Goal: Task Accomplishment & Management: Manage account settings

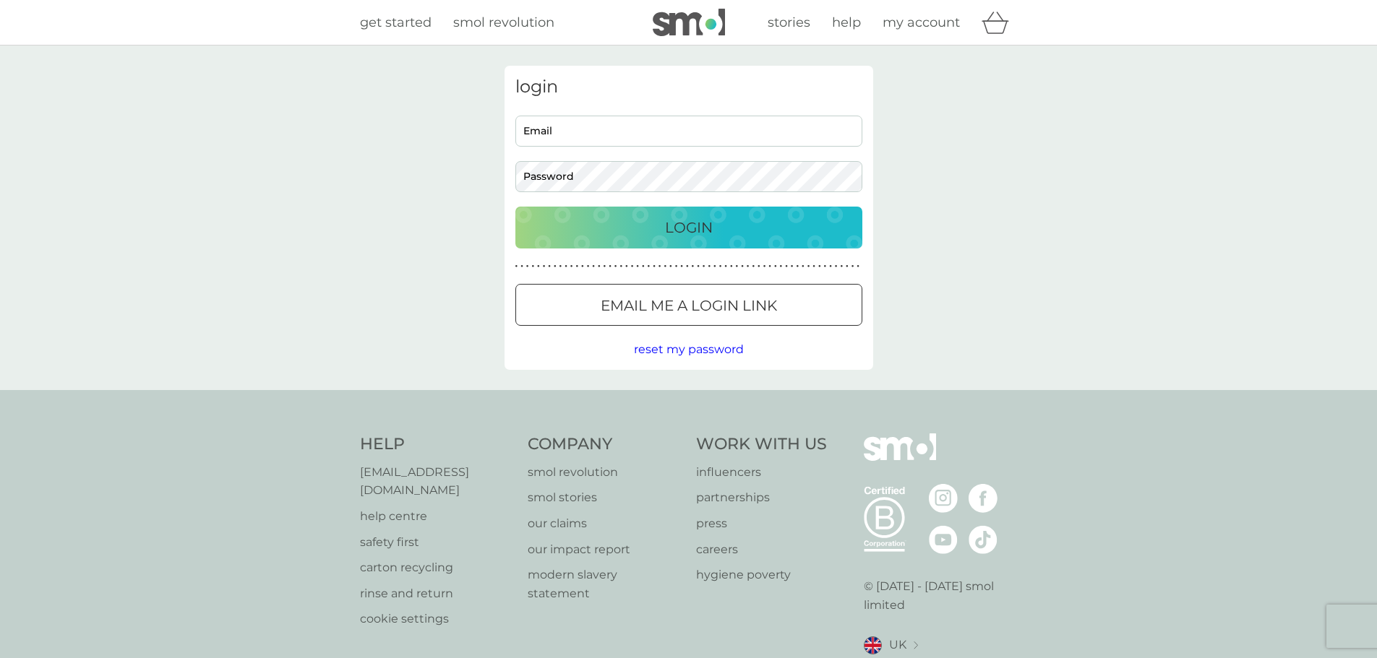
type input "[PERSON_NAME][EMAIL_ADDRESS][DOMAIN_NAME]"
click at [701, 314] on p "Email me a login link" at bounding box center [689, 305] width 176 height 23
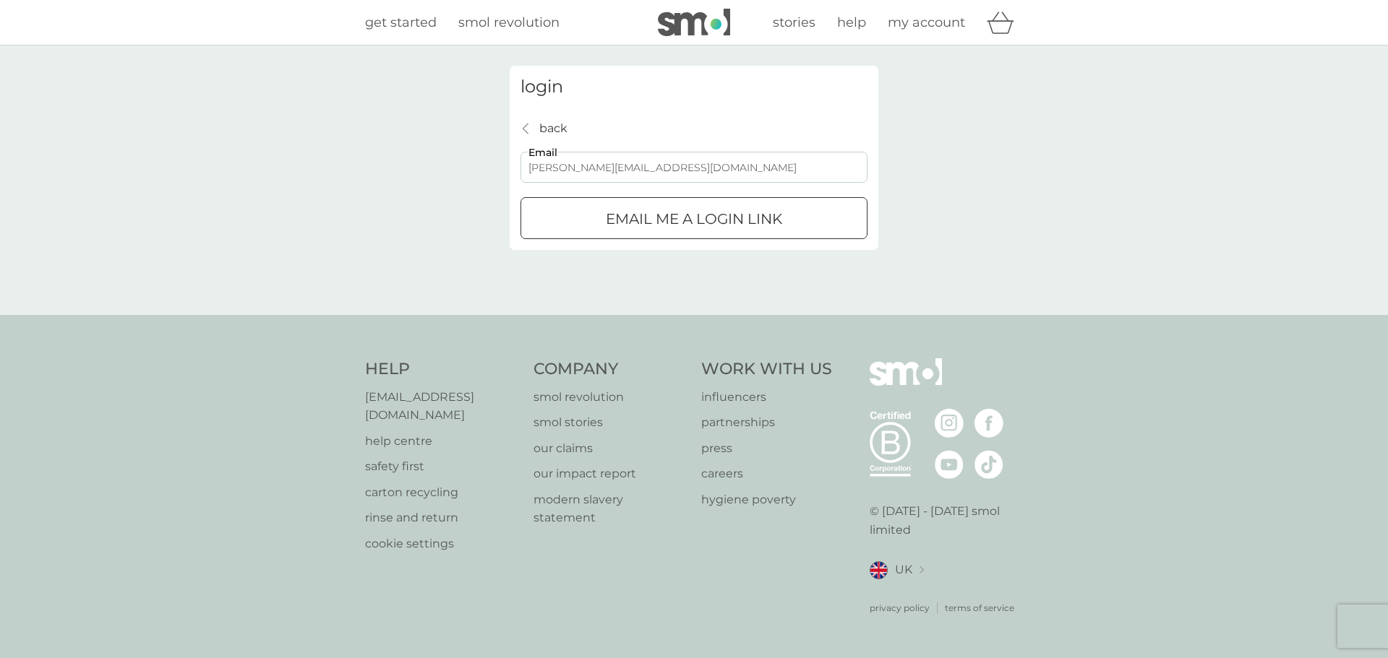
click at [649, 173] on input "[PERSON_NAME][EMAIL_ADDRESS][DOMAIN_NAME]" at bounding box center [693, 167] width 347 height 31
paste input "[EMAIL_ADDRESS]"
type input "[EMAIL_ADDRESS][DOMAIN_NAME]"
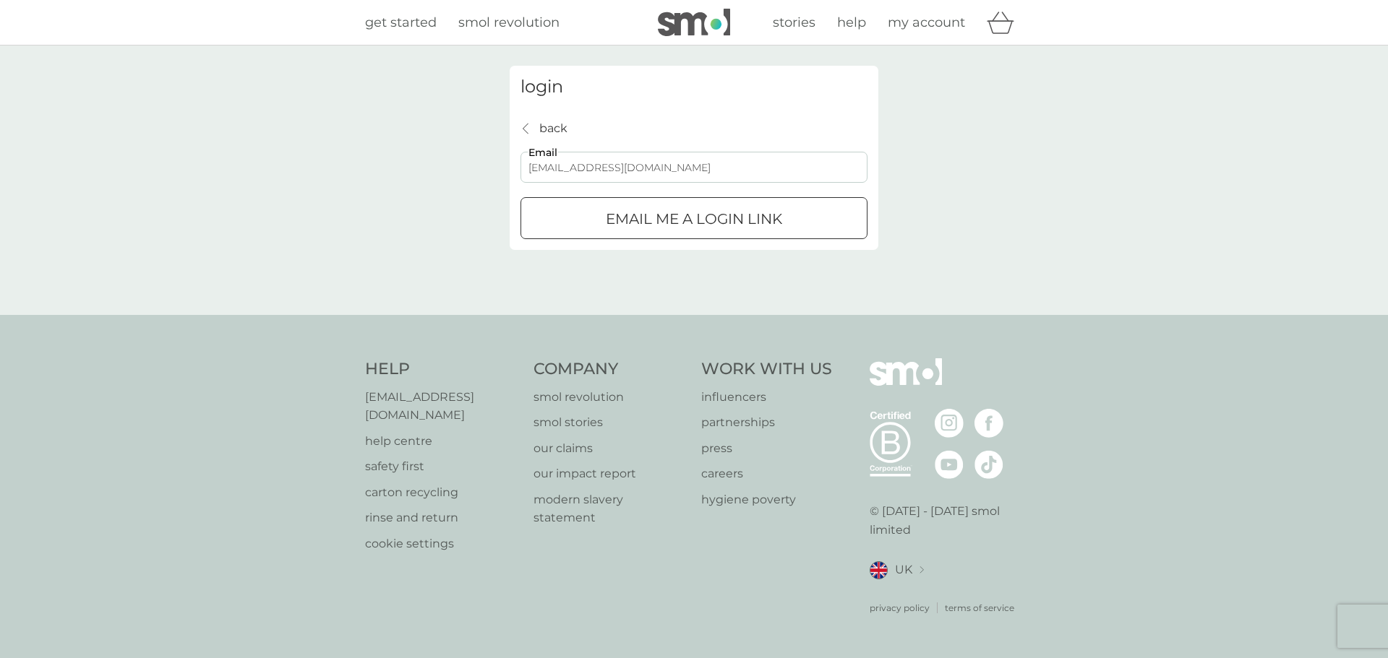
click at [719, 218] on div "submit" at bounding box center [694, 219] width 52 height 15
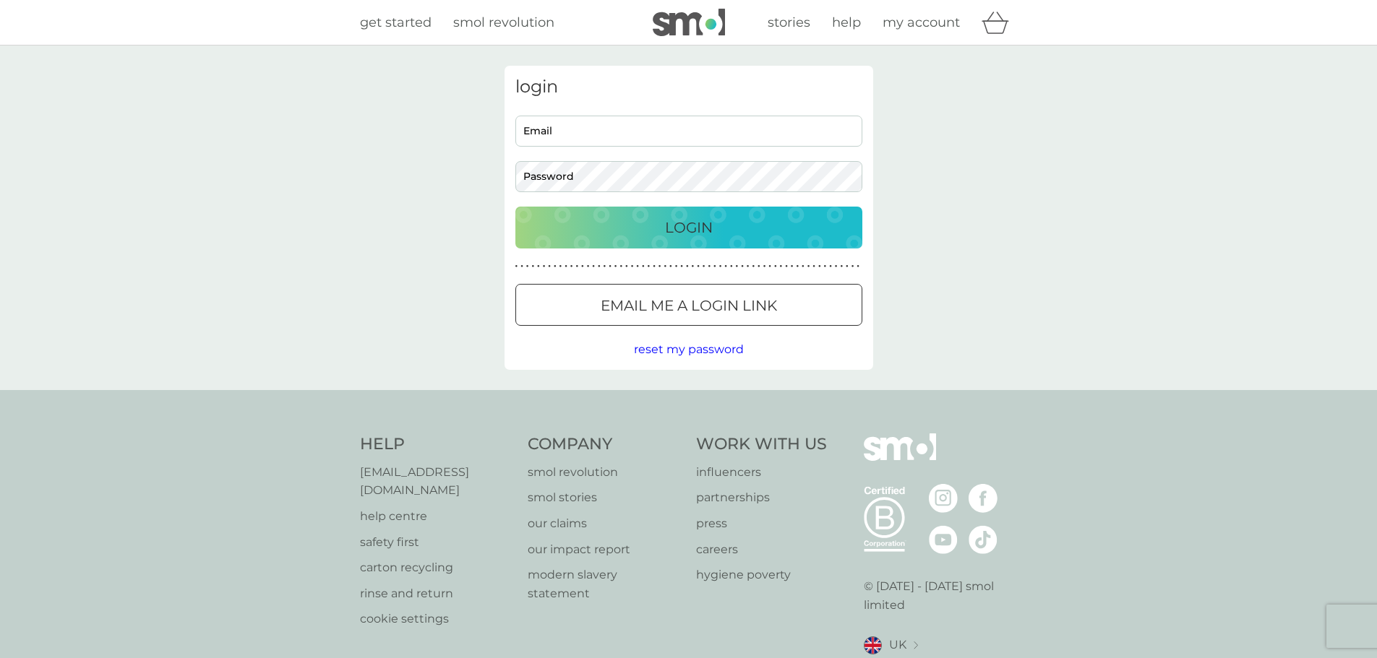
type input "[PERSON_NAME][EMAIL_ADDRESS][DOMAIN_NAME]"
click at [693, 309] on div at bounding box center [689, 306] width 52 height 15
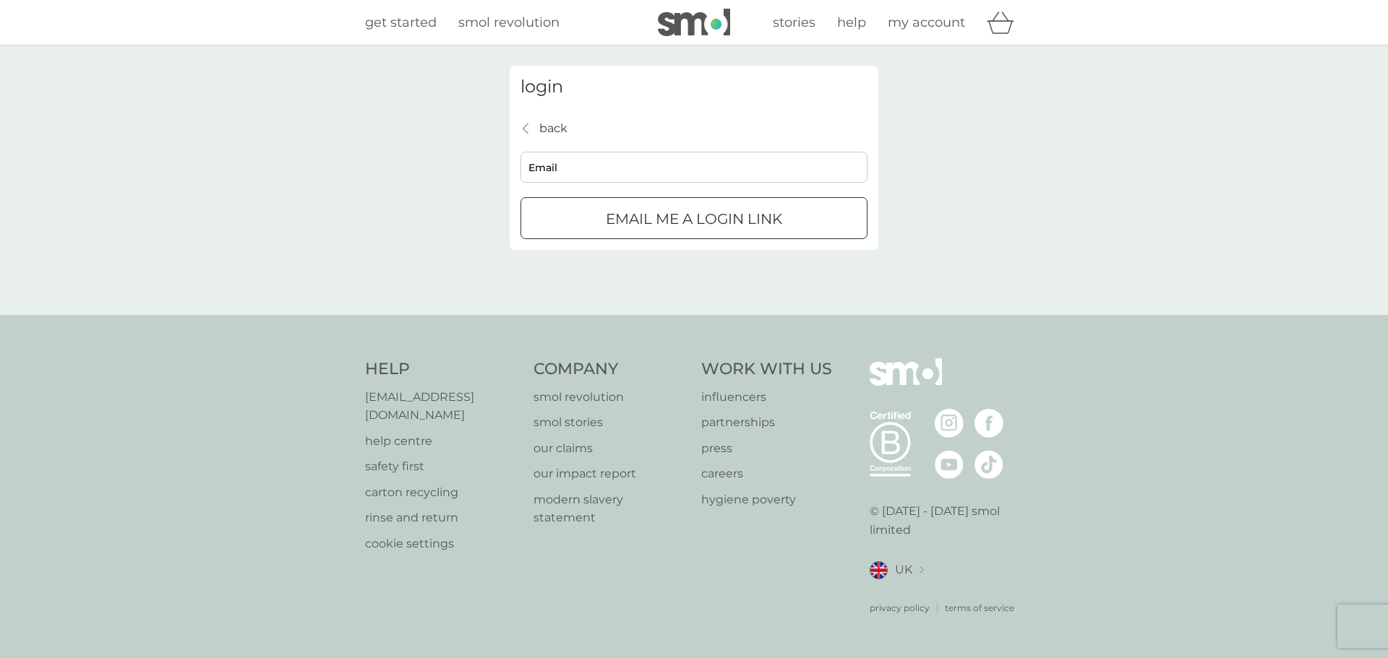
click at [752, 175] on input "Email" at bounding box center [693, 167] width 347 height 31
paste input "[EMAIL_ADDRESS][DOMAIN_NAME]"
type input "[PERSON_NAME][EMAIL_ADDRESS]@[DOMAIN_NAME]"
click at [754, 160] on input "[PERSON_NAME][EMAIL_ADDRESS]@[DOMAIN_NAME]" at bounding box center [693, 167] width 347 height 31
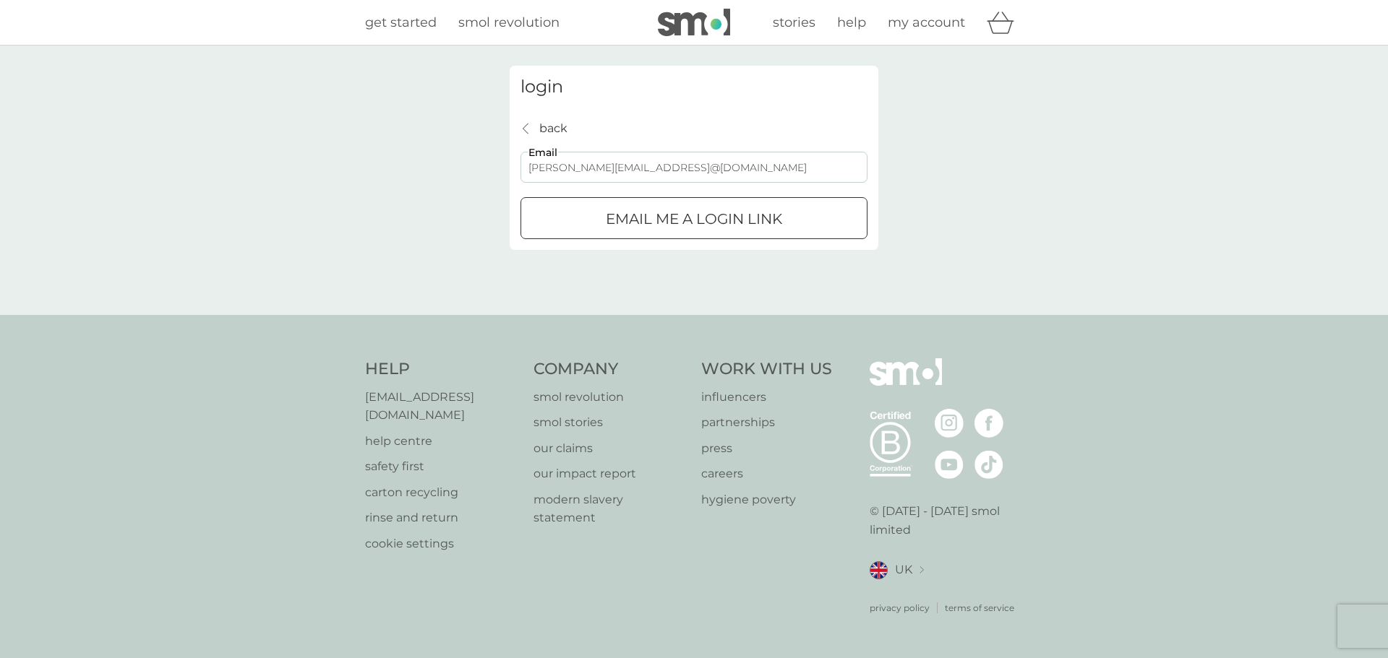
click at [754, 160] on input "[PERSON_NAME][EMAIL_ADDRESS]@[DOMAIN_NAME]" at bounding box center [693, 167] width 347 height 31
paste input "[EMAIL_ADDRESS][DOMAIN_NAME]"
type input "[EMAIL_ADDRESS][DOMAIN_NAME]"
click at [689, 223] on div "submit" at bounding box center [694, 219] width 52 height 15
